Goal: Check status: Check status

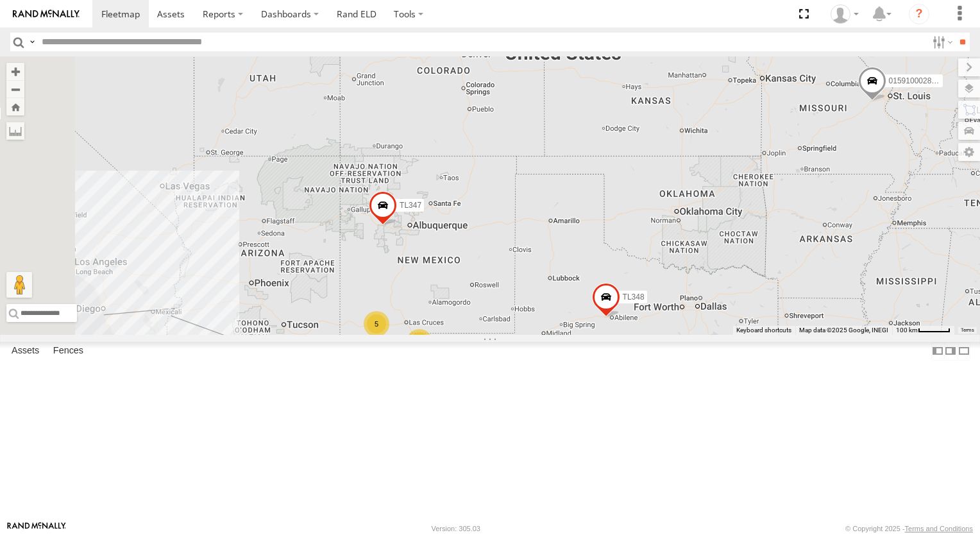
drag, startPoint x: 621, startPoint y: 251, endPoint x: 781, endPoint y: 228, distance: 161.3
click at [781, 228] on div "TL029 TL348 015910002848003 TL132 TL347 5 TL384 2 2" at bounding box center [490, 195] width 980 height 278
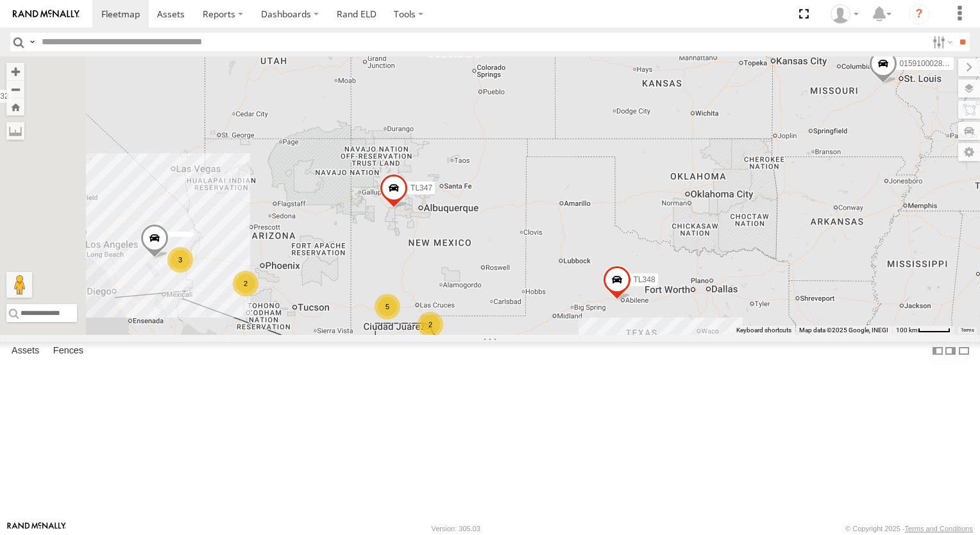
drag, startPoint x: 560, startPoint y: 363, endPoint x: 613, endPoint y: 277, distance: 100.7
click at [611, 284] on div "TL029 TL348 015910002848003 TL132 TL347 5 TL384 2 2 3 2" at bounding box center [490, 195] width 980 height 278
click at [613, 276] on div "TL029 TL348 015910002848003 TL132 TL347 5 TL384 2 2 3 2" at bounding box center [490, 195] width 980 height 278
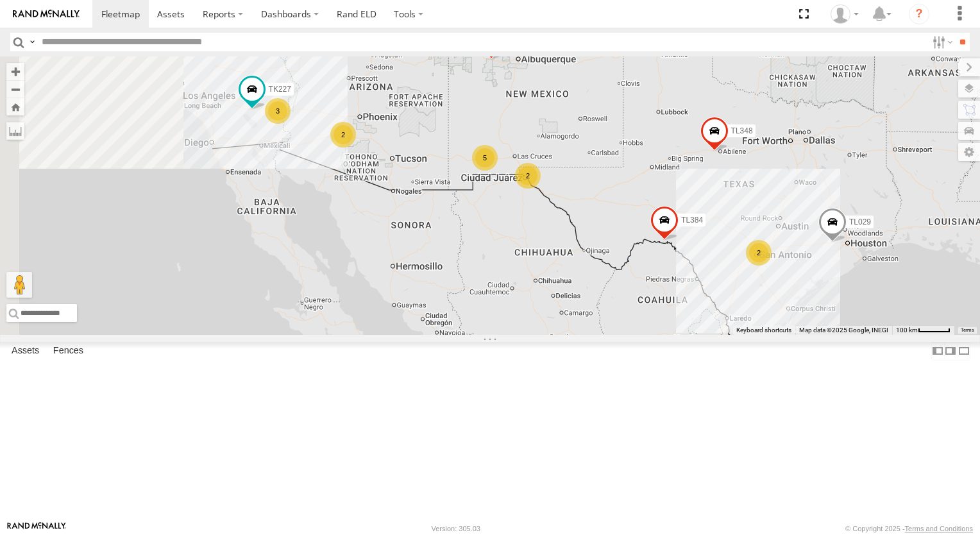
click at [613, 276] on div "TL029 TL348 015910002848003 TL132 TL347 5 TL384 2 2 3 2 TK227" at bounding box center [490, 195] width 980 height 278
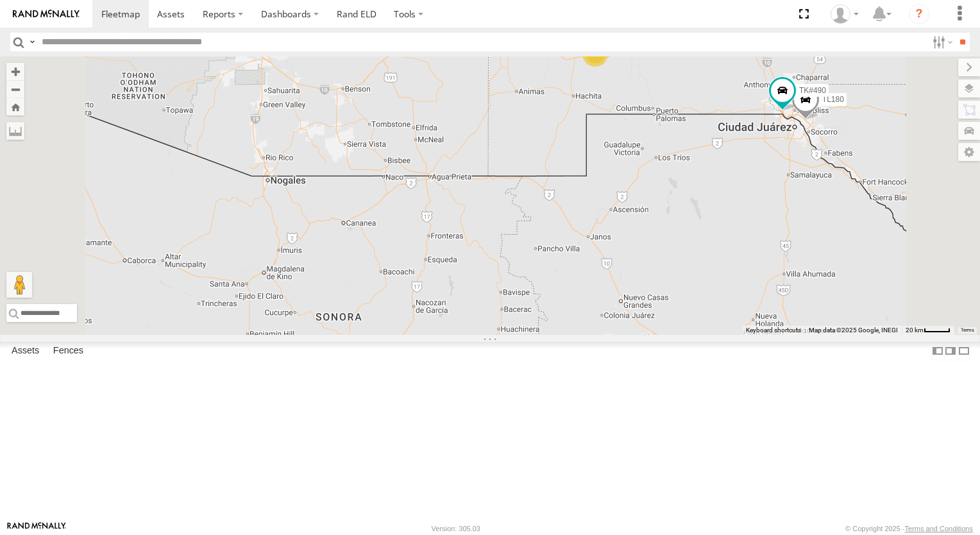
click at [621, 171] on div "TL029 TL348 015910002848003 TL132 TL347 TL384 TK227 TL3012 4 TL180 TK#490" at bounding box center [490, 195] width 980 height 278
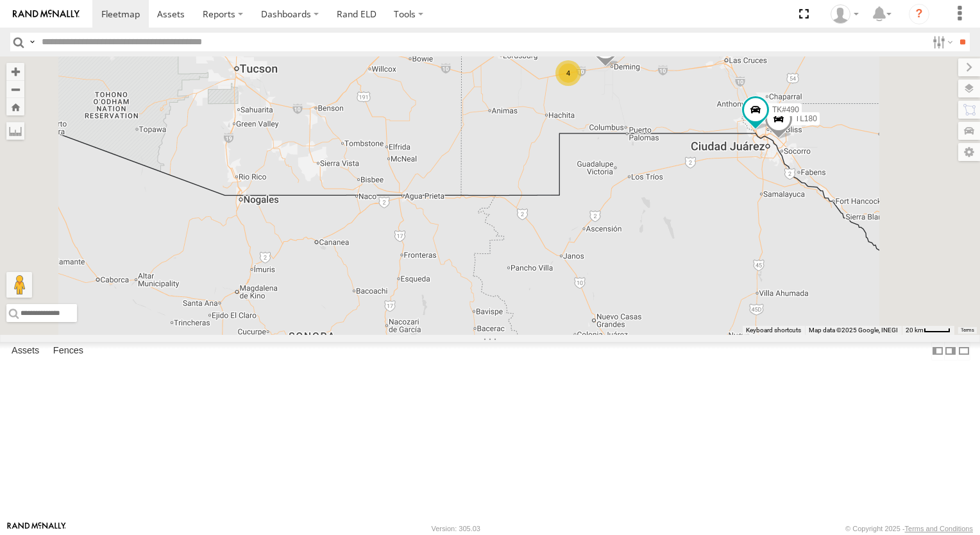
click at [565, 211] on div "TL029 TL348 015910002848003 TL132 TL347 TL384 TK227 TL3012 4 TL180 TK#490" at bounding box center [490, 195] width 980 height 278
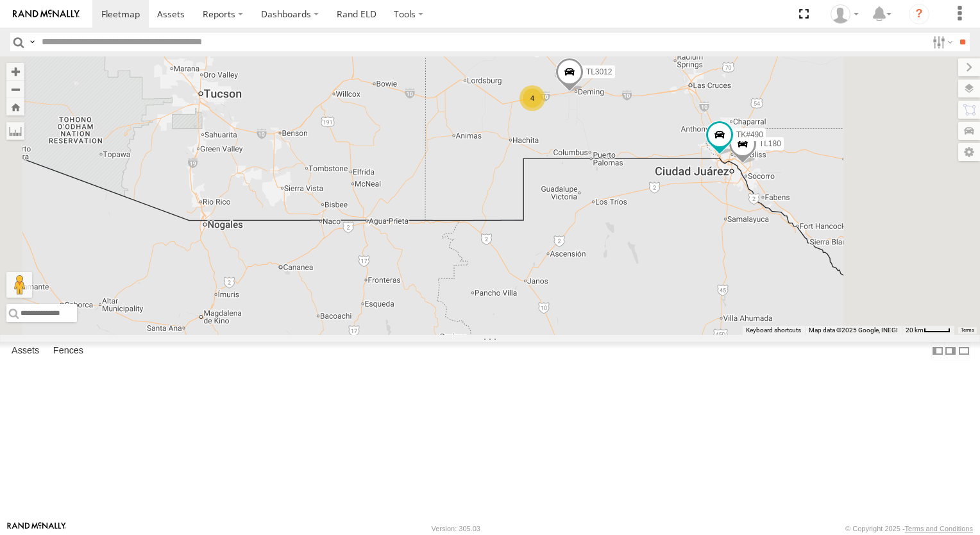
click at [545, 111] on div "4" at bounding box center [532, 98] width 26 height 26
click at [697, 194] on div "TL029 TL348 015910002848003 TL132 TL347 TL384 TK227 TL3012 4 TL180 TK#490" at bounding box center [490, 195] width 980 height 278
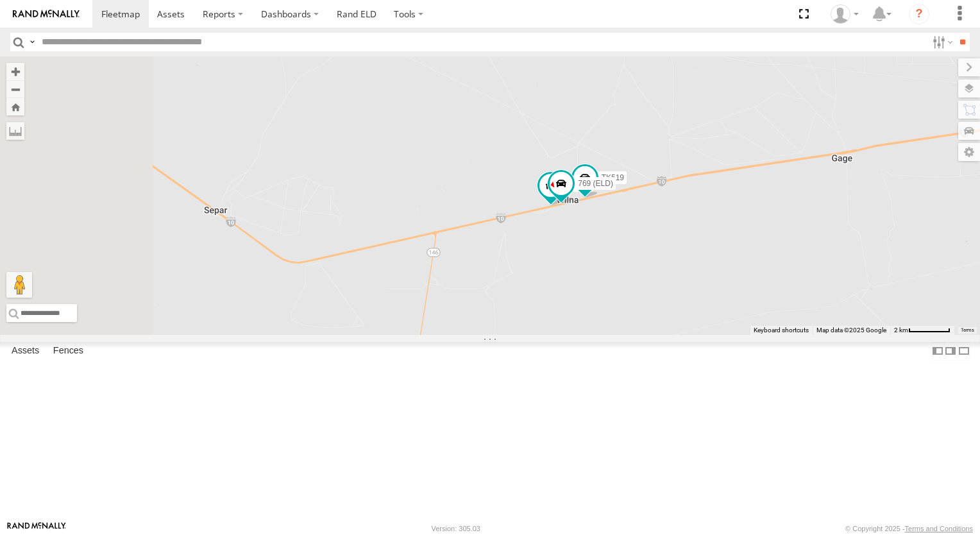
drag, startPoint x: 487, startPoint y: 192, endPoint x: 789, endPoint y: 160, distance: 303.0
click at [789, 160] on div "TL029 TL348 015910002848003 TL132 TL347 TL384 TK227 TL3012 TL180 TK#490 TK769 T…" at bounding box center [490, 195] width 980 height 278
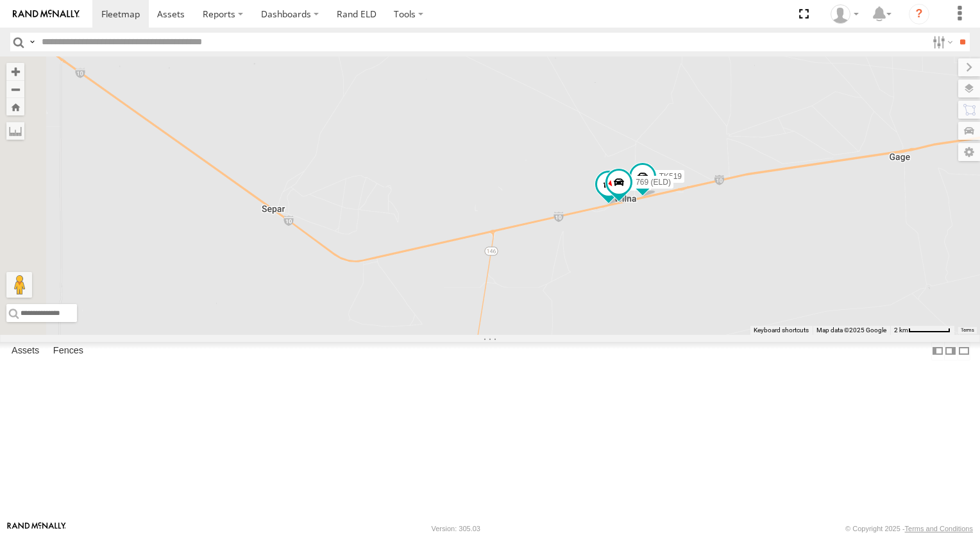
drag, startPoint x: 528, startPoint y: 199, endPoint x: 685, endPoint y: 199, distance: 156.4
click at [685, 199] on div "TL029 TL348 015910002848003 TL132 TL347 TL384 TK227 TL3012 TL180 TK#490 TK769 T…" at bounding box center [490, 195] width 980 height 278
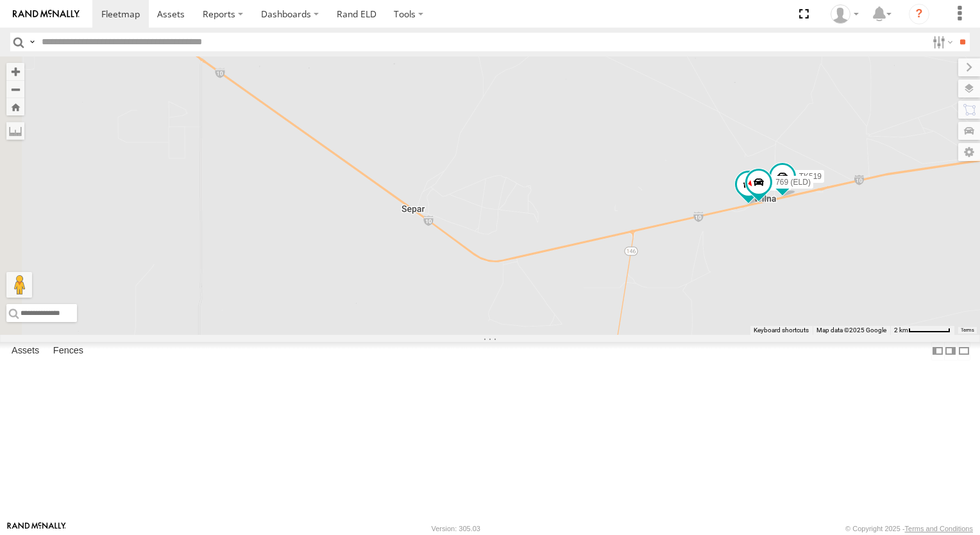
click at [685, 199] on div "TL029 TL348 015910002848003 TL132 TL347 TL384 TK227 TL3012 TL180 TK#490 TK769 T…" at bounding box center [490, 195] width 980 height 278
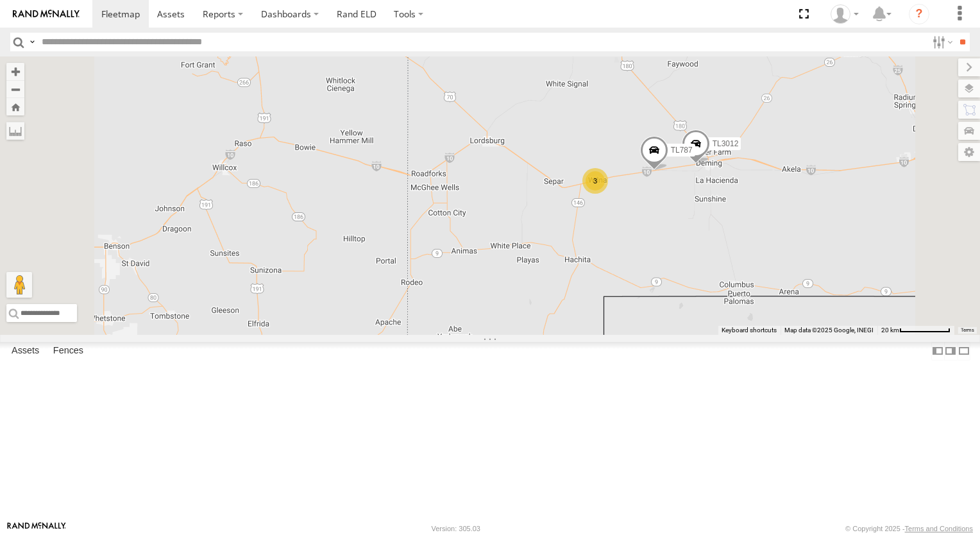
drag, startPoint x: 564, startPoint y: 267, endPoint x: 657, endPoint y: 304, distance: 99.3
click at [657, 304] on div "TL029 TL348 015910002848003 TL132 TL347 TL384 TK227 TL3012 TL180 TK#490 TL787 3" at bounding box center [490, 195] width 980 height 278
drag, startPoint x: 546, startPoint y: 312, endPoint x: 676, endPoint y: 337, distance: 132.5
click at [639, 330] on div "TL029 TL348 015910002848003 TL132 TL347 TL384 TK227 TL3012 TL180 TK#490 TL787 3" at bounding box center [490, 195] width 980 height 278
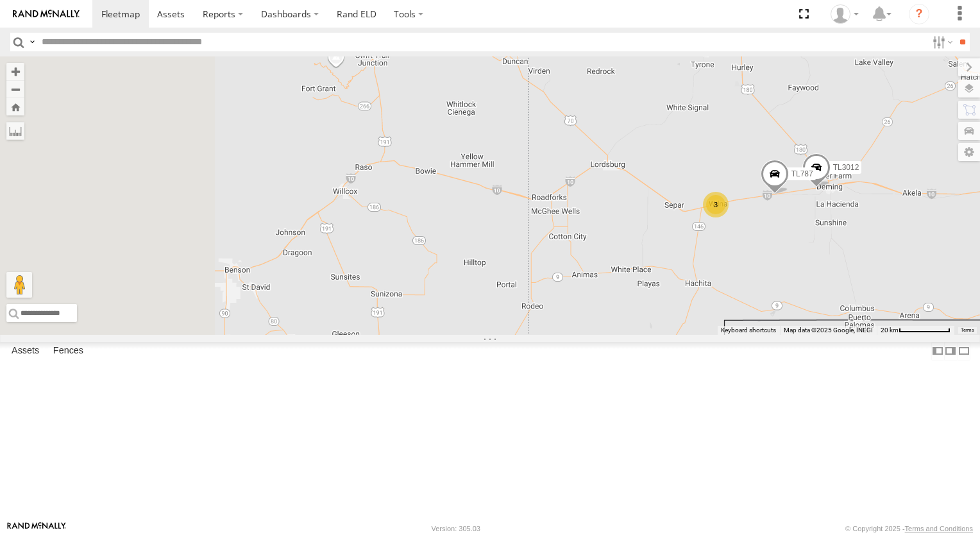
click at [703, 335] on div "TL029 TL348 015910002848003 TL132 TL347 TL384 TK227 TL3012 TL180 TK#490 TL787 3" at bounding box center [490, 195] width 980 height 278
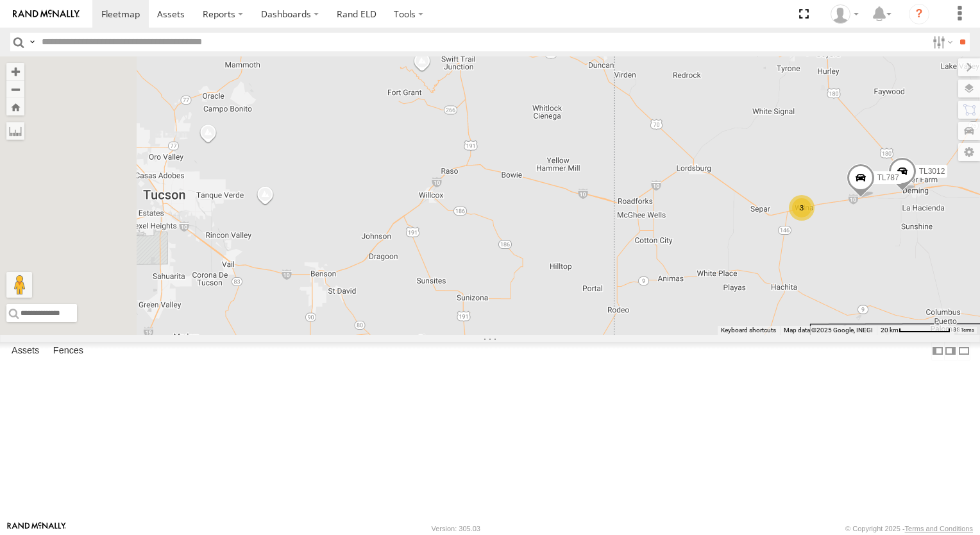
drag, startPoint x: 564, startPoint y: 335, endPoint x: 746, endPoint y: 317, distance: 183.6
click at [739, 317] on div "TL029 TL348 015910002848003 TL132 TL347 TL384 TK227 TL3012 TL180 TK#490 TL787 3" at bounding box center [490, 195] width 980 height 278
click at [746, 317] on div "TL029 TL348 015910002848003 TL132 TL347 TL384 TK227 TL3012 TL180 TK#490 TL787 3" at bounding box center [490, 195] width 980 height 278
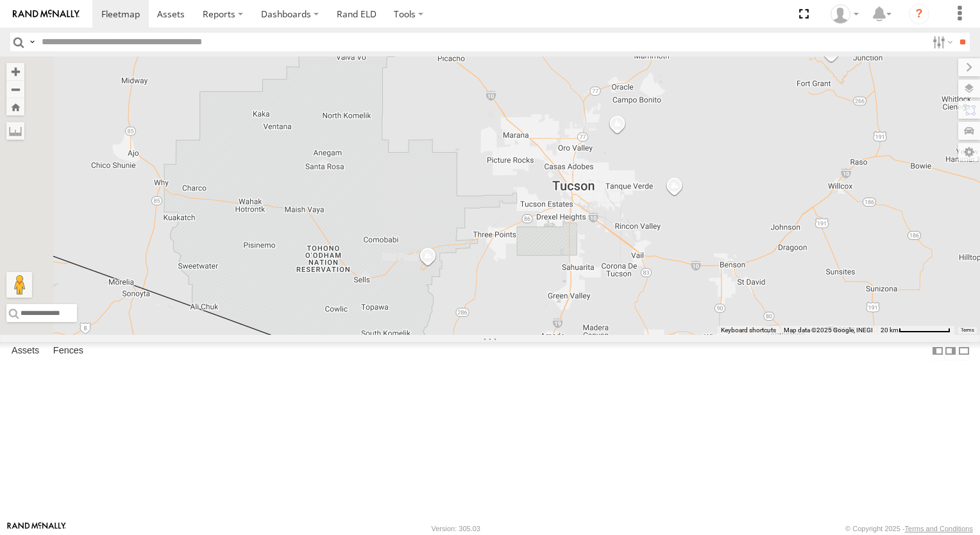
drag, startPoint x: 639, startPoint y: 244, endPoint x: 648, endPoint y: 324, distance: 80.7
click at [648, 324] on div "TL029 TL348 015910002848003 TL132 TL347 TL384 TK227 TL3012 TL180 TK#490 TL787 3…" at bounding box center [490, 195] width 980 height 278
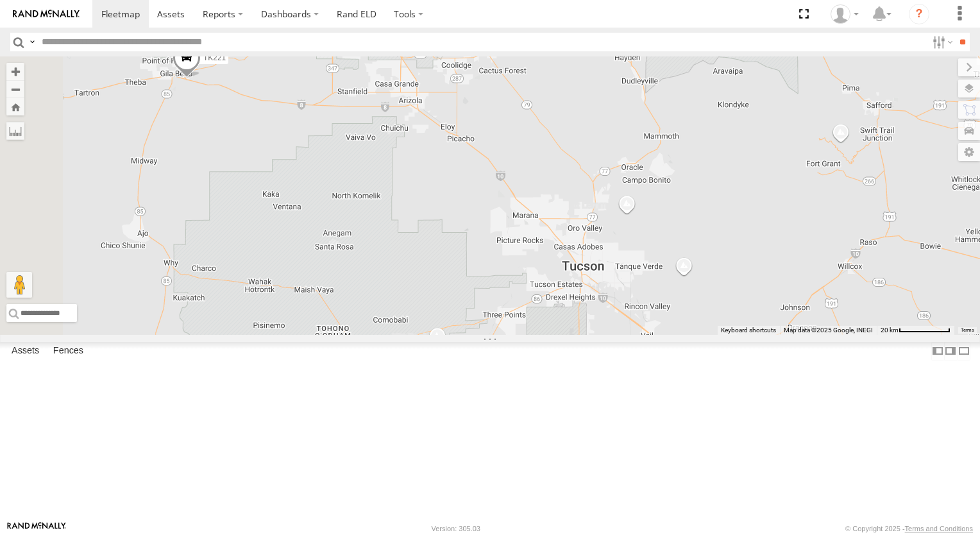
click at [648, 325] on div "TL029 TL348 015910002848003 TL132 TL347 TL384 TK227 TL3012 TL180 TK#490 TL787 3…" at bounding box center [490, 195] width 980 height 278
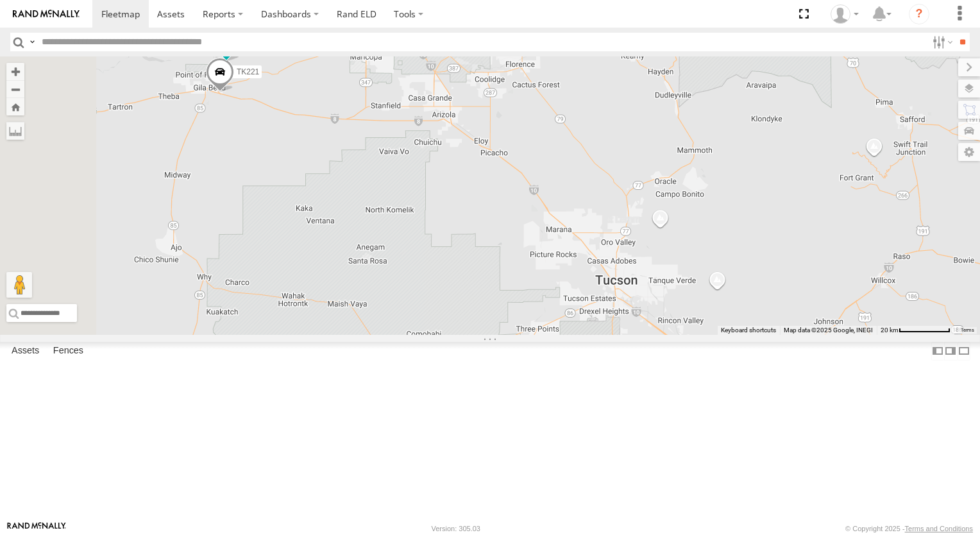
drag, startPoint x: 513, startPoint y: 283, endPoint x: 662, endPoint y: 299, distance: 149.6
click at [578, 289] on div "TL029 TL348 015910002848003 TL132 TL347 TL384 TK227 TL3012 TL180 TK#490 TL787 3…" at bounding box center [490, 195] width 980 height 278
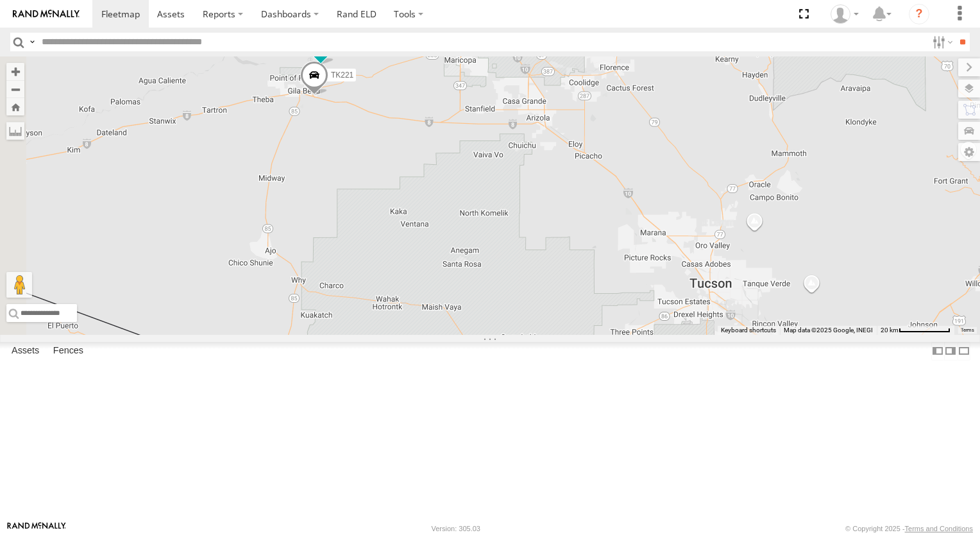
click at [668, 299] on div "TL029 TL348 015910002848003 TL132 TL347 TL384 TK227 TL3012 TL180 TK#490 TL787 3…" at bounding box center [490, 195] width 980 height 278
drag, startPoint x: 515, startPoint y: 259, endPoint x: 526, endPoint y: 265, distance: 12.6
click at [523, 263] on div "TL029 TL348 015910002848003 TL132 TL347 TL384 TK227 TL3012 TL180 TK#490 TL787 3…" at bounding box center [490, 195] width 980 height 278
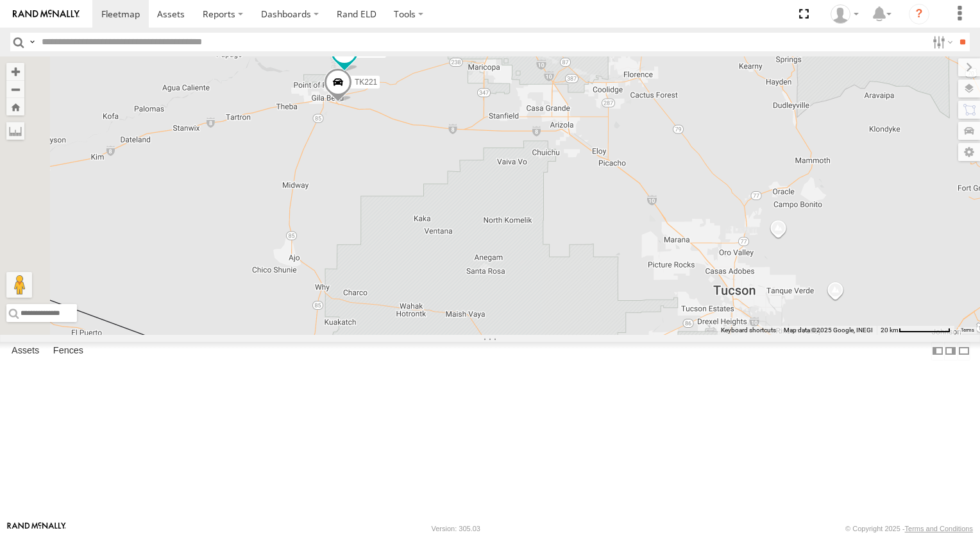
click at [595, 292] on div "TL029 TL348 015910002848003 TL132 TL347 TL384 TK227 TL3012 TL180 TK#490 TL787 3…" at bounding box center [490, 195] width 980 height 278
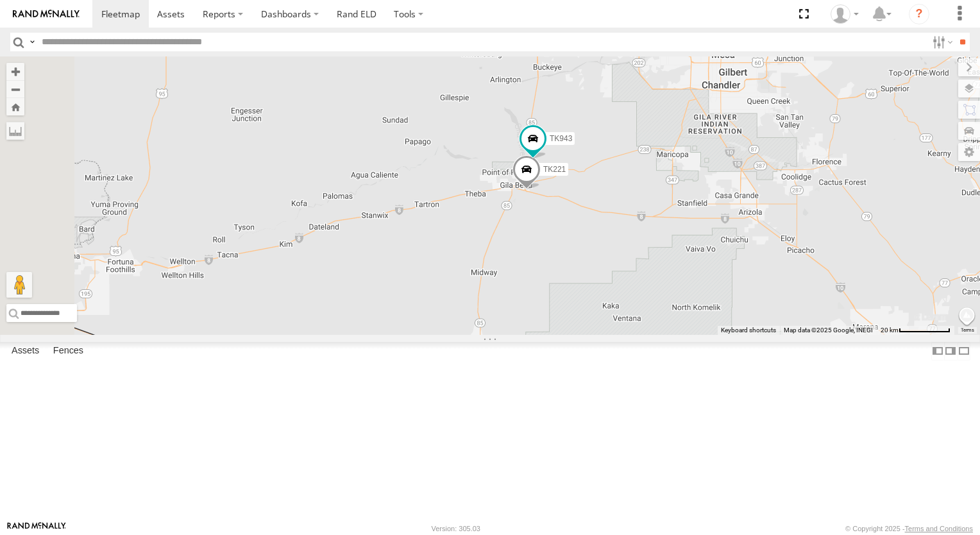
drag, startPoint x: 516, startPoint y: 267, endPoint x: 696, endPoint y: 345, distance: 196.2
click at [696, 335] on div "TL029 TL348 015910002848003 TL132 TL347 TL384 TK227 TL3012 TL180 TK#490 TL787 3…" at bounding box center [490, 195] width 980 height 278
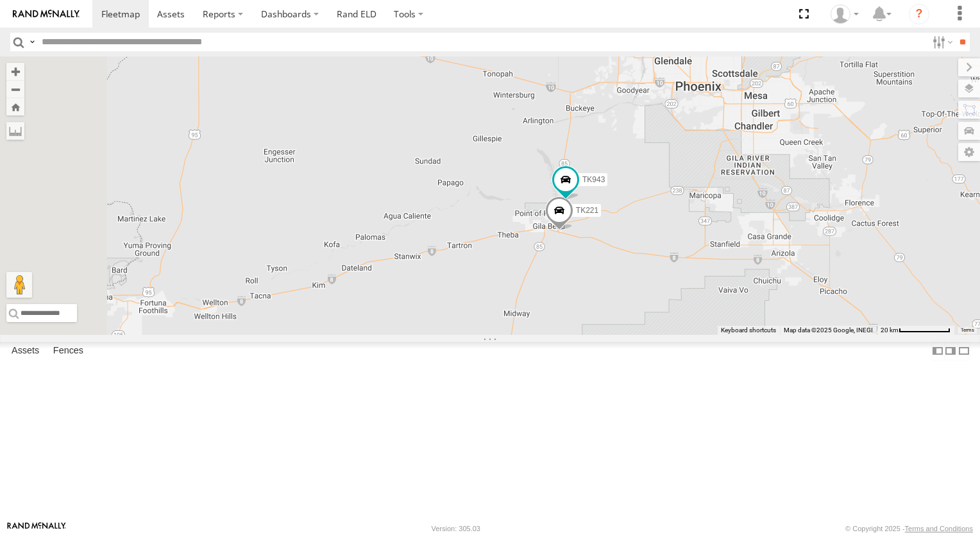
drag, startPoint x: 549, startPoint y: 191, endPoint x: 595, endPoint y: 248, distance: 73.4
click at [595, 248] on div "TL029 TL348 015910002848003 TL132 TL347 TL384 TK227 TL3012 TL180 TK#490 TL787 3…" at bounding box center [490, 195] width 980 height 278
